Goal: Navigation & Orientation: Find specific page/section

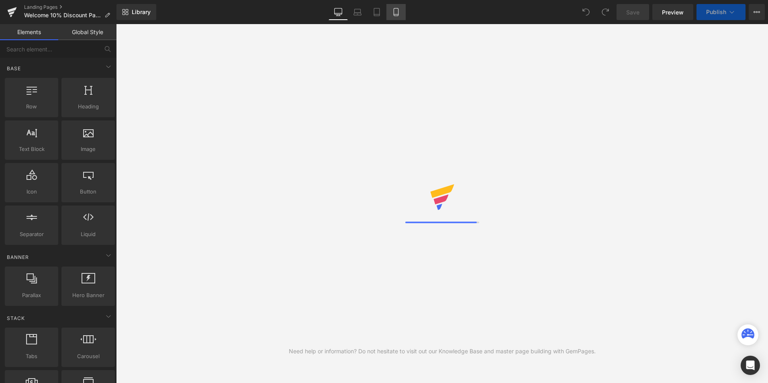
click at [395, 10] on icon at bounding box center [396, 12] width 8 height 8
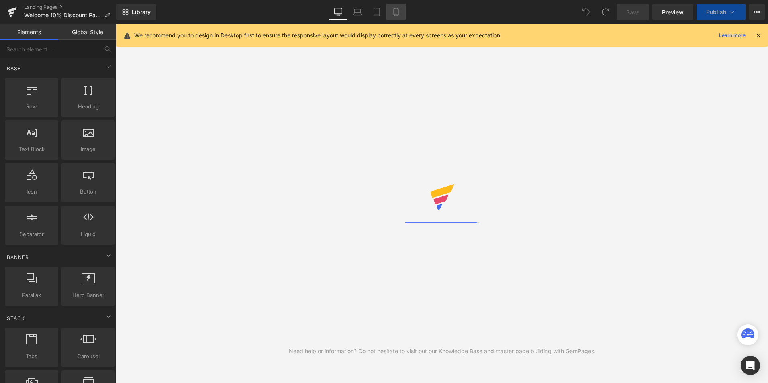
click at [395, 13] on icon at bounding box center [396, 12] width 8 height 8
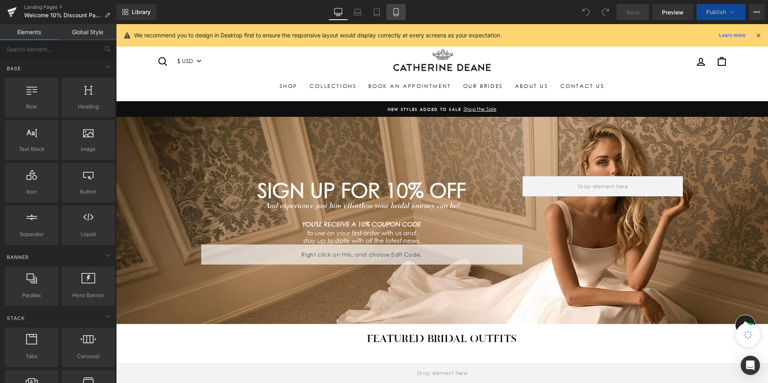
click at [398, 13] on icon at bounding box center [396, 12] width 8 height 8
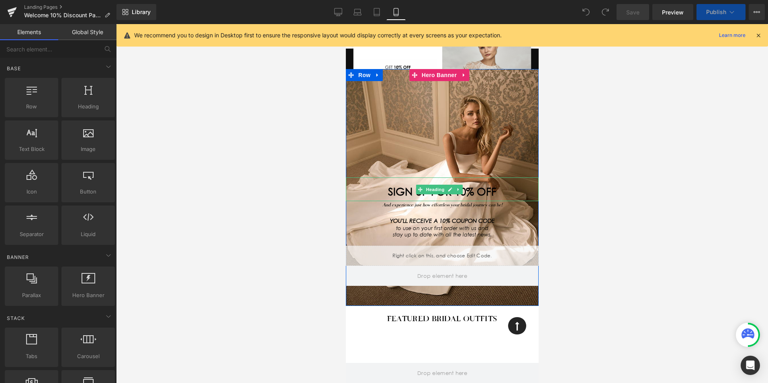
click at [467, 183] on div "SIGN UP FOR 10% OFF" at bounding box center [442, 190] width 193 height 24
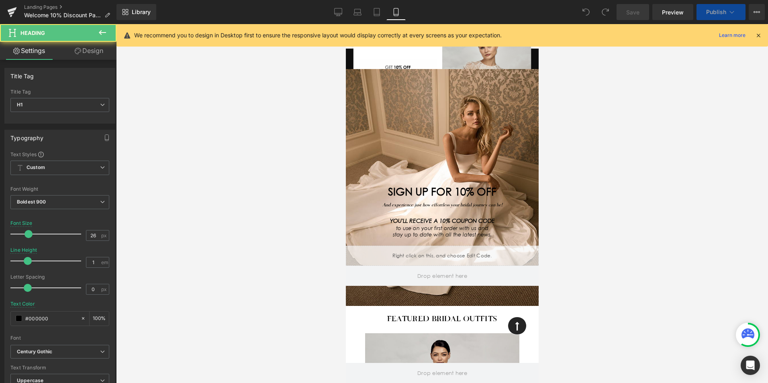
click at [96, 50] on link "Design" at bounding box center [89, 51] width 58 height 18
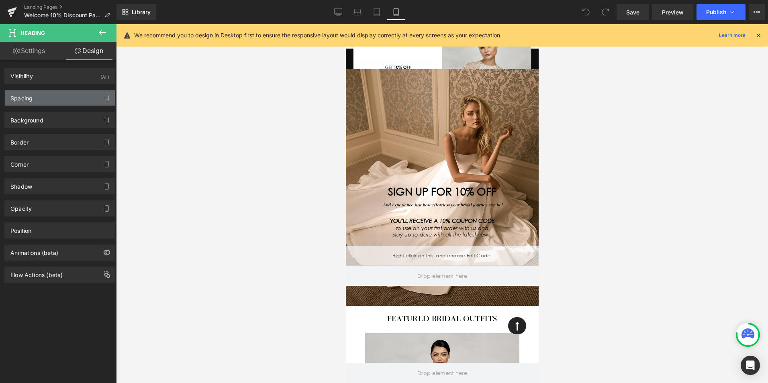
click at [64, 98] on div "Spacing" at bounding box center [60, 97] width 110 height 15
